Goal: Connect with others: Connect with others

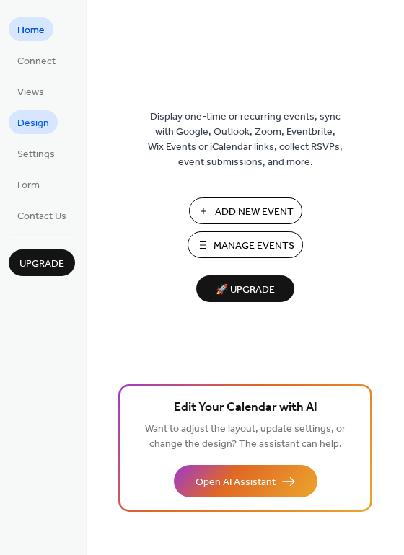
click at [38, 118] on span "Design" at bounding box center [33, 123] width 32 height 15
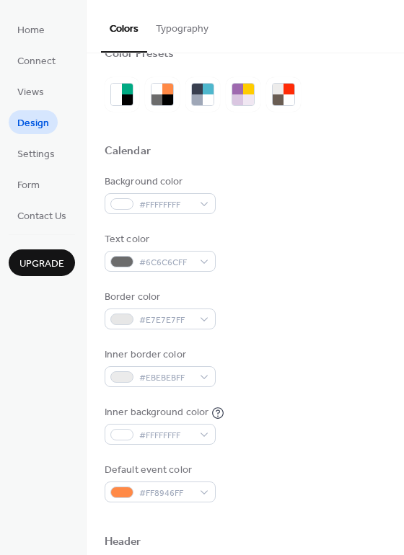
scroll to position [37, 0]
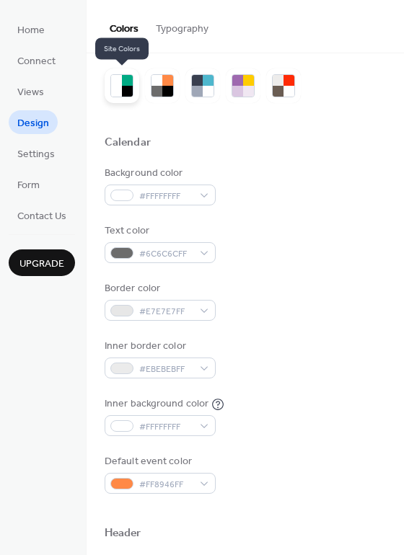
click at [129, 84] on div at bounding box center [127, 80] width 11 height 11
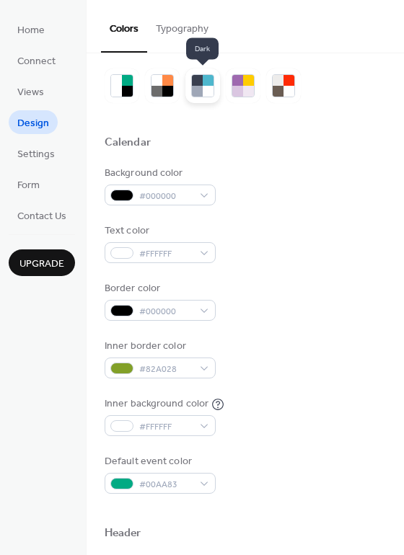
click at [206, 83] on div at bounding box center [208, 80] width 11 height 11
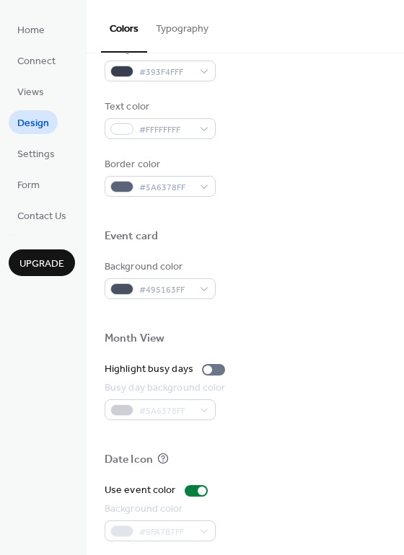
scroll to position [617, 0]
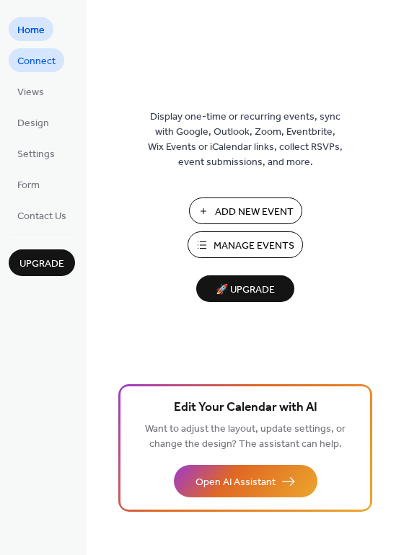
click at [40, 61] on span "Connect" at bounding box center [36, 61] width 38 height 15
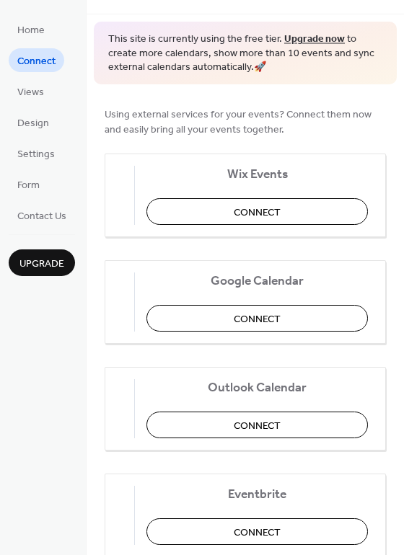
scroll to position [45, 0]
click at [320, 216] on button "Connect" at bounding box center [256, 211] width 221 height 27
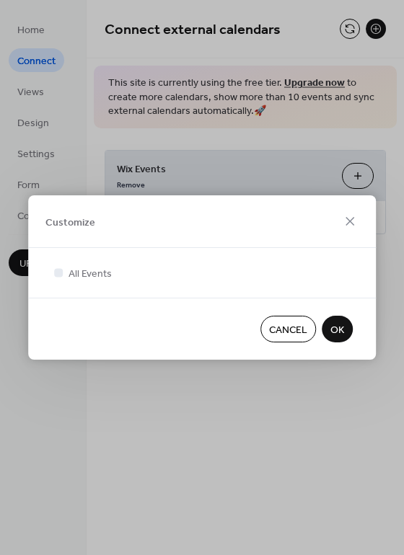
scroll to position [0, 0]
click at [332, 330] on span "OK" at bounding box center [337, 330] width 14 height 15
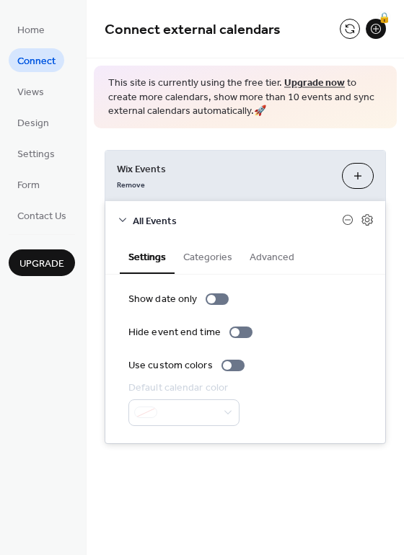
click at [221, 307] on div "Show date only Hide event end time Use custom colors Default calendar color" at bounding box center [245, 359] width 234 height 134
click at [217, 294] on div at bounding box center [217, 300] width 23 height 12
click at [241, 334] on div at bounding box center [240, 333] width 23 height 12
click at [214, 305] on div at bounding box center [217, 300] width 23 height 12
click at [233, 368] on div at bounding box center [232, 366] width 23 height 12
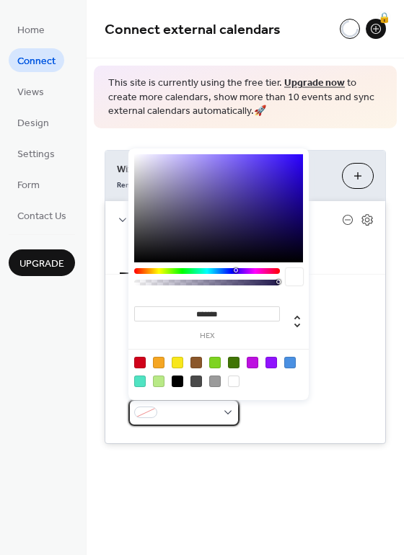
click at [220, 417] on div at bounding box center [183, 413] width 111 height 27
click at [143, 380] on div at bounding box center [140, 382] width 12 height 12
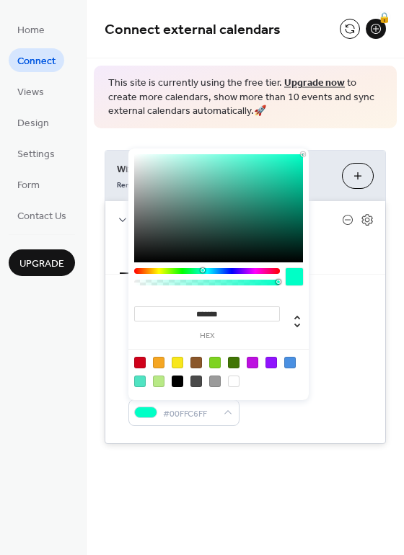
type input "*******"
click at [340, 320] on div "Show date only Hide event end time Use custom colors Default calendar color #00…" at bounding box center [245, 359] width 234 height 134
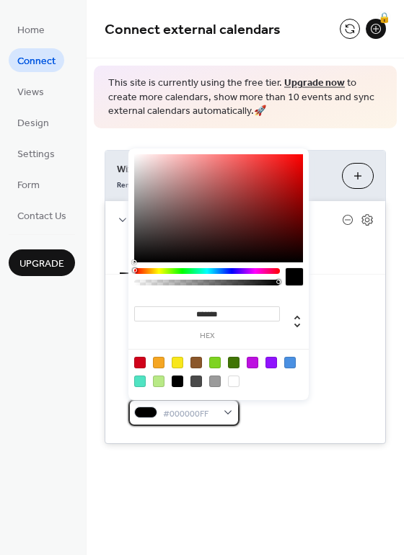
click at [214, 415] on span "#000000FF" at bounding box center [189, 413] width 53 height 15
click at [138, 377] on div at bounding box center [140, 382] width 12 height 12
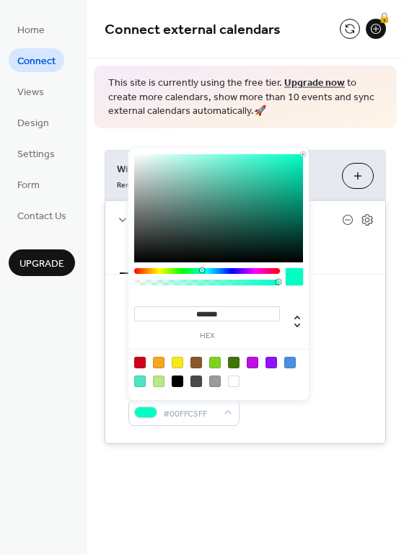
type input "*******"
drag, startPoint x: 264, startPoint y: 193, endPoint x: 307, endPoint y: 146, distance: 62.8
click at [308, 146] on div "******* hex" at bounding box center [218, 273] width 180 height 255
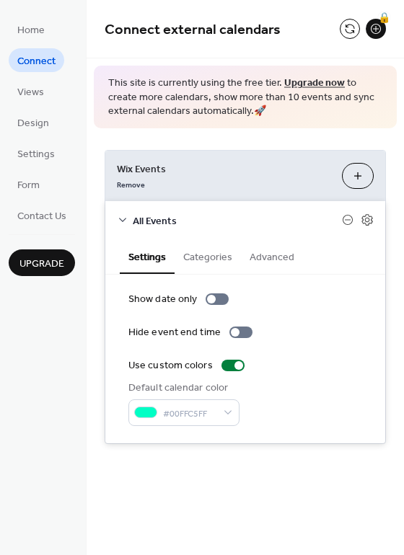
click at [328, 360] on div "Use custom colors" at bounding box center [245, 365] width 234 height 15
click at [256, 263] on button "Advanced" at bounding box center [272, 255] width 62 height 33
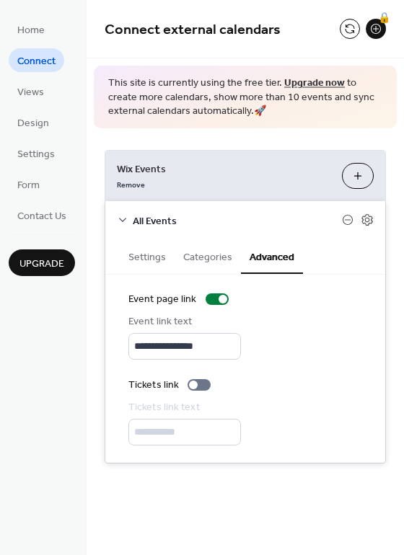
click at [223, 262] on button "Categories" at bounding box center [208, 255] width 66 height 33
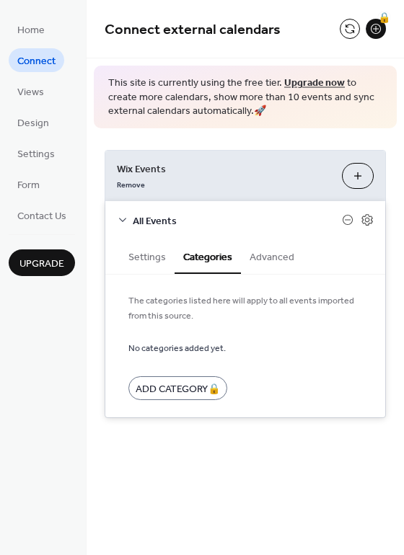
click at [157, 253] on button "Settings" at bounding box center [147, 255] width 55 height 33
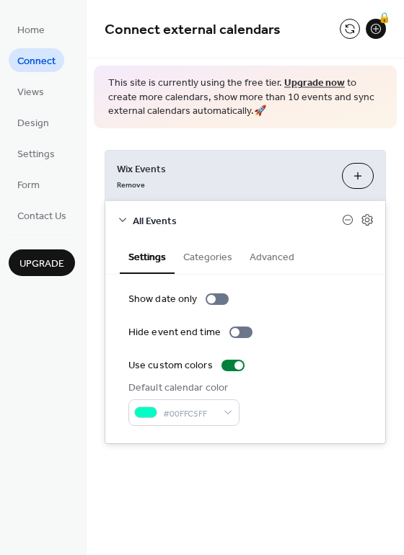
click at [306, 326] on div "Hide event end time" at bounding box center [245, 332] width 234 height 15
